Goal: Task Accomplishment & Management: Use online tool/utility

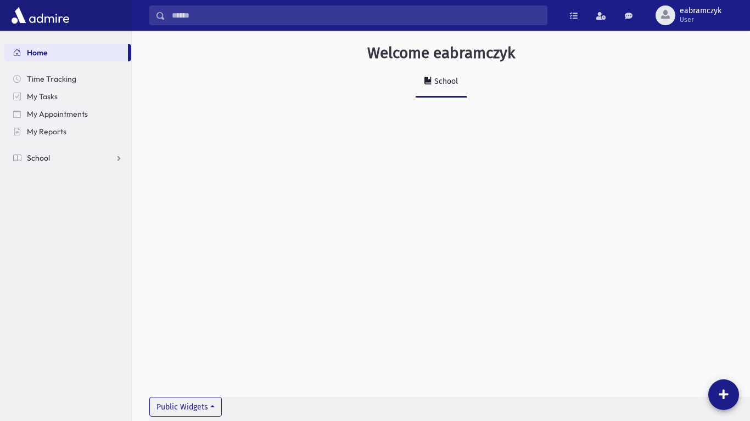
click at [52, 155] on link "School" at bounding box center [67, 158] width 127 height 18
click at [54, 196] on span "Attendance" at bounding box center [53, 193] width 41 height 10
click at [54, 208] on span "Entry" at bounding box center [51, 211] width 19 height 10
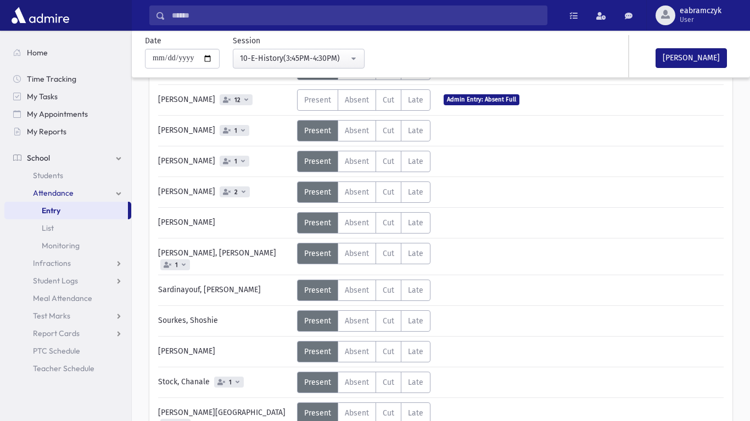
scroll to position [419, 0]
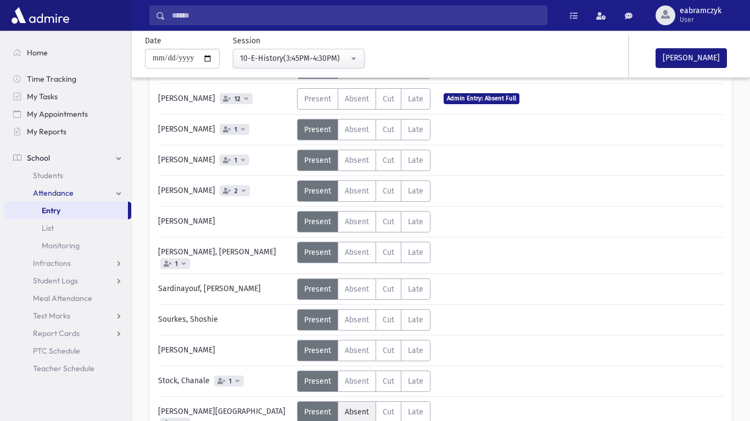
click at [346, 408] on span "Absent" at bounding box center [357, 412] width 24 height 9
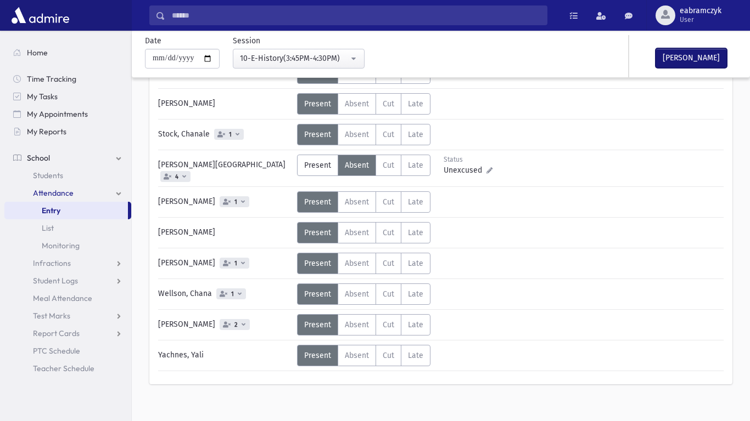
click at [704, 50] on button "[PERSON_NAME]" at bounding box center [690, 58] width 71 height 20
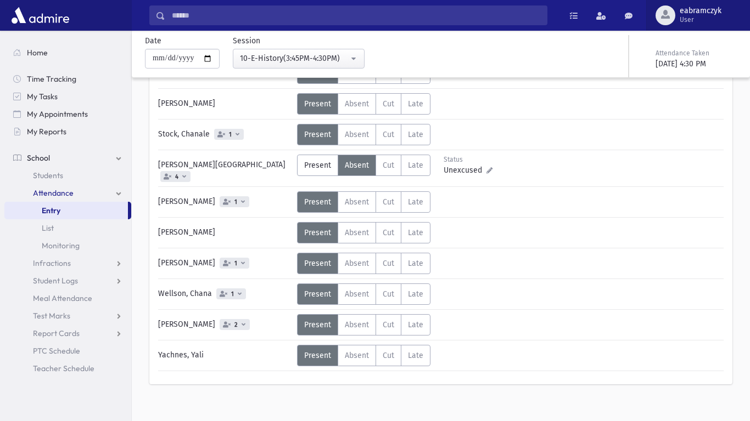
click at [731, 0] on button "eabramczyk User" at bounding box center [698, 15] width 104 height 31
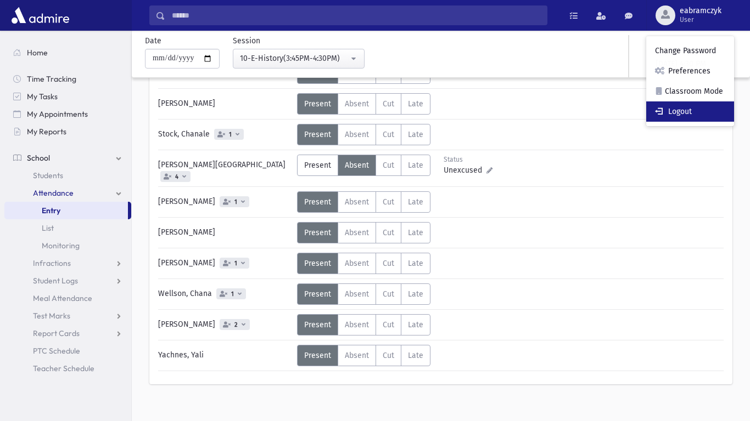
click at [693, 117] on link "Logout" at bounding box center [690, 112] width 88 height 20
